Goal: Check status: Check status

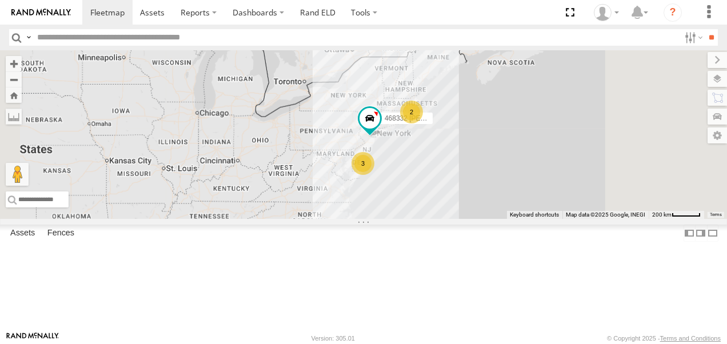
drag, startPoint x: 629, startPoint y: 193, endPoint x: 514, endPoint y: 240, distance: 123.6
click at [514, 219] on div "245048 [PERSON_NAME] 468332 [PERSON_NAME] 2 3" at bounding box center [363, 134] width 727 height 169
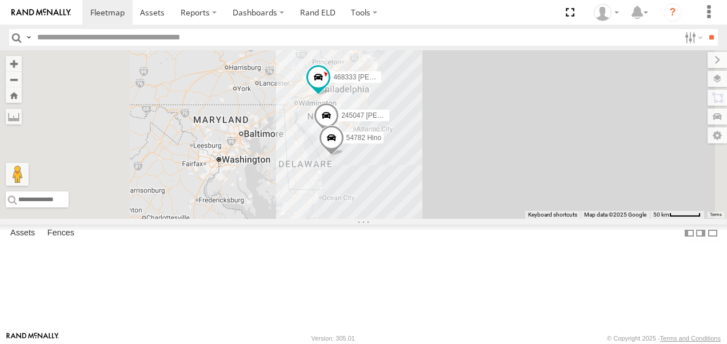
drag, startPoint x: 528, startPoint y: 126, endPoint x: 535, endPoint y: 147, distance: 22.1
click at [535, 147] on div "245048 [PERSON_NAME] 468332 [PERSON_NAME] 54782 Hino 245047 [PERSON_NAME] 46833…" at bounding box center [363, 134] width 727 height 169
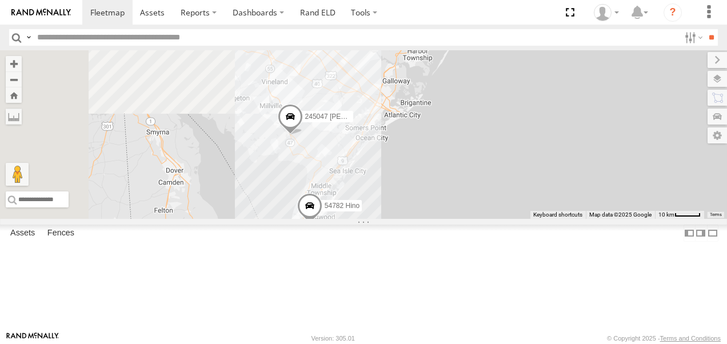
drag, startPoint x: 450, startPoint y: 173, endPoint x: 595, endPoint y: 54, distance: 187.2
click at [595, 56] on div "245048 Charles 468332 Stanley 54782 Hino 245047 Shawn 468333 Lee" at bounding box center [363, 134] width 727 height 169
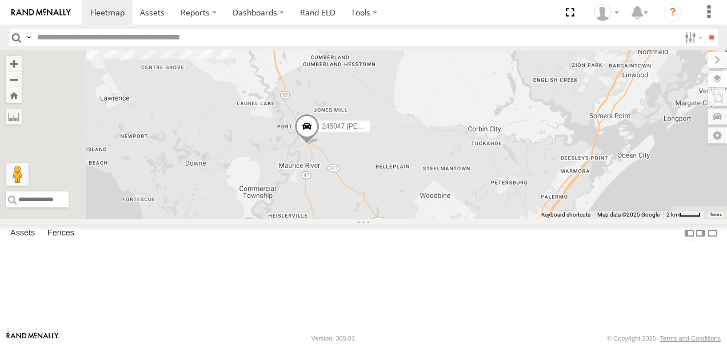
drag, startPoint x: 462, startPoint y: 210, endPoint x: 555, endPoint y: 104, distance: 141.0
click at [555, 104] on div "245048 Charles 468332 Stanley 54782 Hino 245047 Shawn 468333 Lee" at bounding box center [363, 134] width 727 height 169
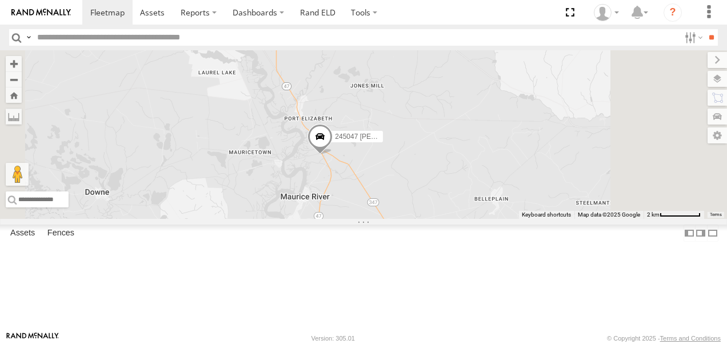
click at [0, 0] on link at bounding box center [0, 0] width 0 height 0
